Goal: Find specific page/section: Find specific page/section

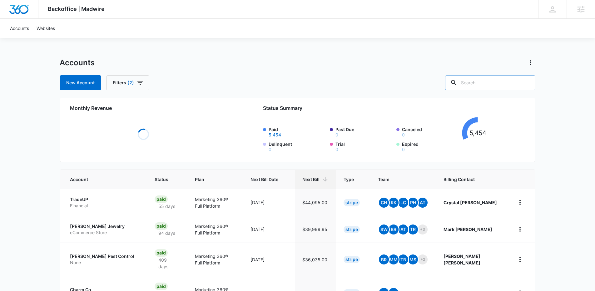
click at [490, 81] on input "text" at bounding box center [490, 82] width 90 height 15
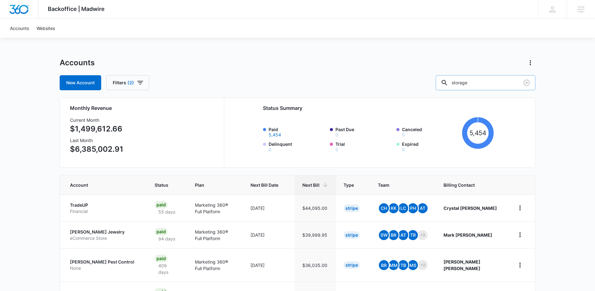
type input "storage"
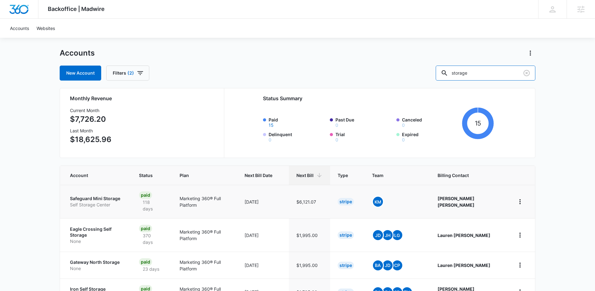
scroll to position [10, 0]
click at [98, 191] on td "Safeguard Mini Storage Self Storage Center" at bounding box center [95, 200] width 71 height 33
click at [100, 195] on p "Safeguard Mini Storage" at bounding box center [97, 198] width 54 height 6
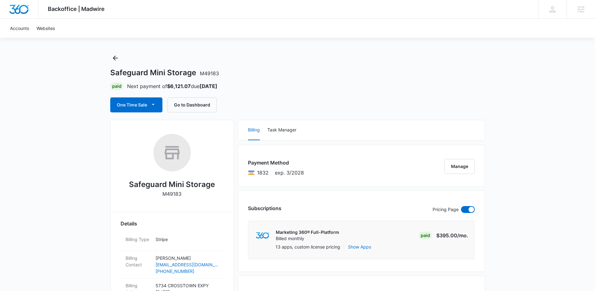
scroll to position [11, 0]
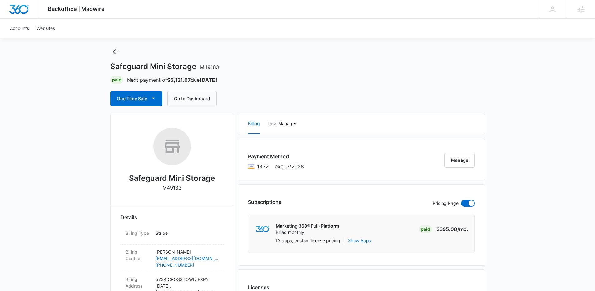
click at [170, 176] on h2 "Safeguard Mini Storage" at bounding box center [172, 178] width 86 height 11
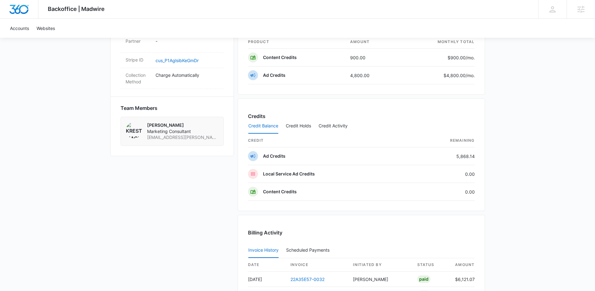
scroll to position [83, 0]
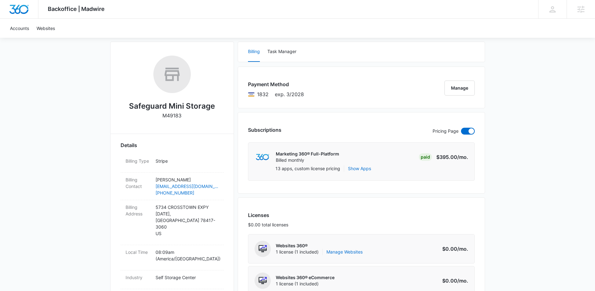
click at [187, 118] on div "Safeguard Mini Storage M49183" at bounding box center [171, 90] width 103 height 68
drag, startPoint x: 187, startPoint y: 116, endPoint x: 127, endPoint y: 106, distance: 60.8
click at [127, 106] on div "Safeguard Mini Storage M49183" at bounding box center [171, 90] width 103 height 68
copy h2 "Safeguard Mini Storage"
click at [189, 114] on div "Safeguard Mini Storage M49183" at bounding box center [171, 90] width 103 height 68
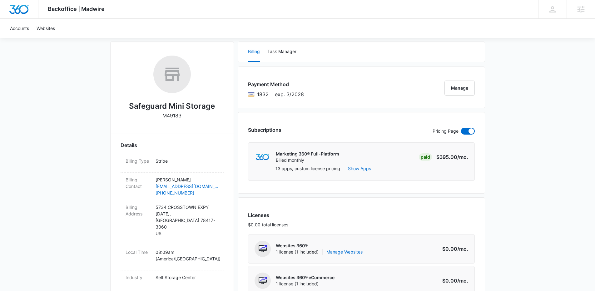
click at [177, 114] on p "M49183" at bounding box center [171, 115] width 19 height 7
copy div "Safeguard Mini Storage"
